Goal: Task Accomplishment & Management: Manage account settings

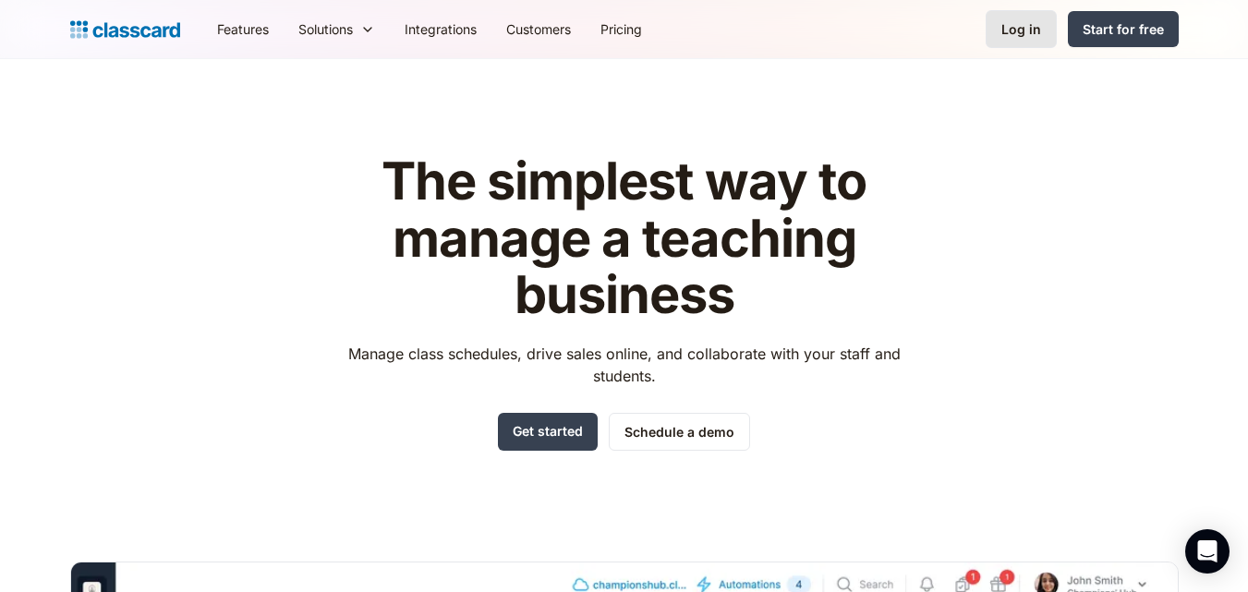
click at [1030, 26] on div "Log in" at bounding box center [1021, 28] width 40 height 19
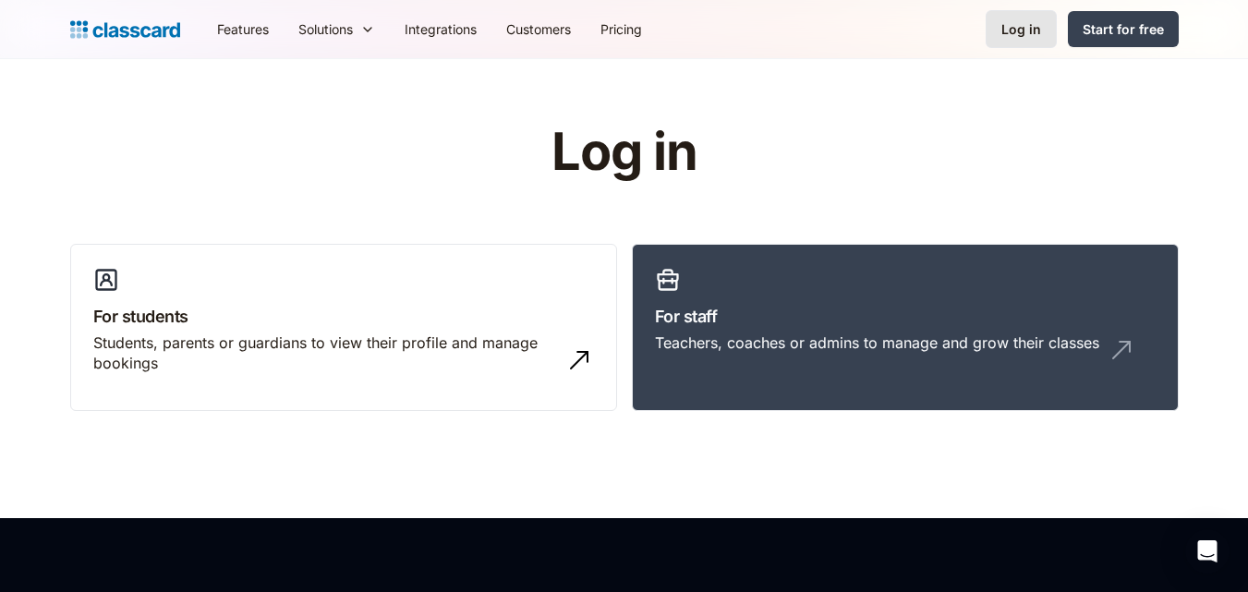
click at [1021, 29] on div "Log in" at bounding box center [1021, 28] width 40 height 19
click at [807, 85] on header "Log in For students Students, parents or guardians to view their profile and ma…" at bounding box center [624, 288] width 1248 height 459
click at [1019, 30] on div "Log in" at bounding box center [1021, 28] width 40 height 19
click at [1081, 338] on div "Teachers, coaches or admins to manage and grow their classes" at bounding box center [877, 342] width 444 height 20
